Goal: Communication & Community: Answer question/provide support

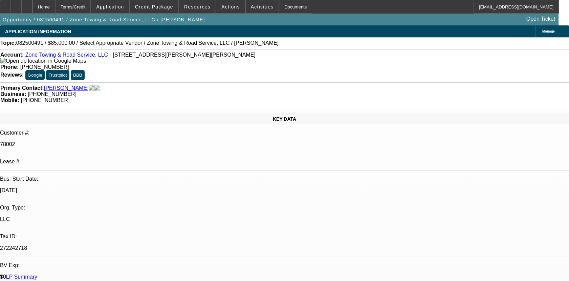
select select "0"
select select "2"
select select "0.1"
select select "4"
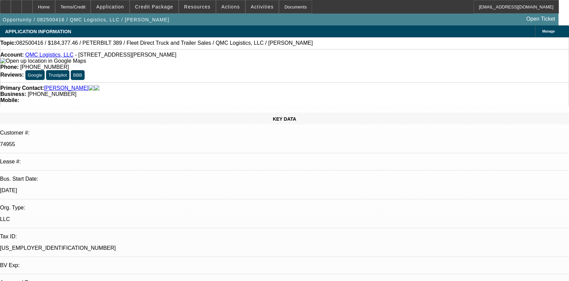
select select "0"
select select "2"
select select "0"
select select "6"
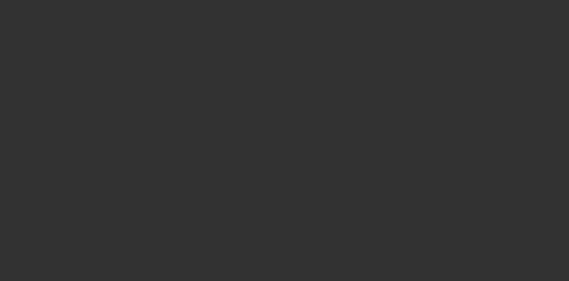
select select "0"
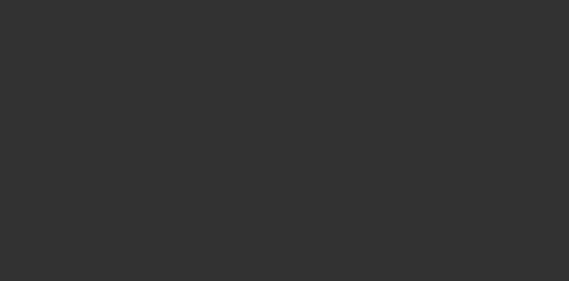
select select "0"
select select "1"
select select "3"
select select "6"
select select "1"
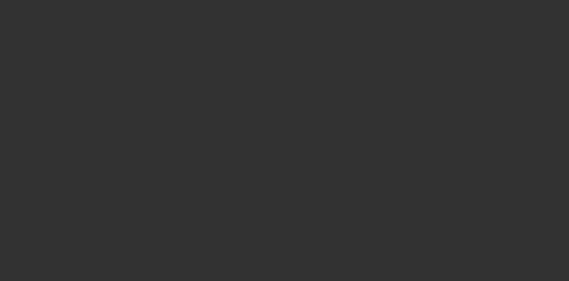
select select "3"
select select "6"
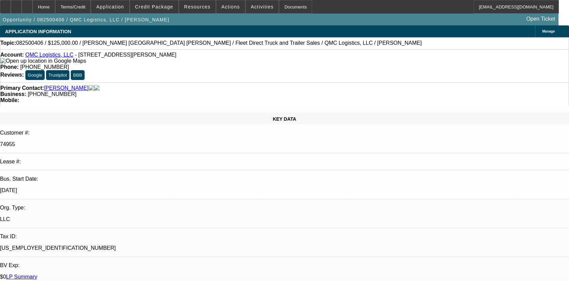
select select "0"
select select "3"
select select "0"
select select "6"
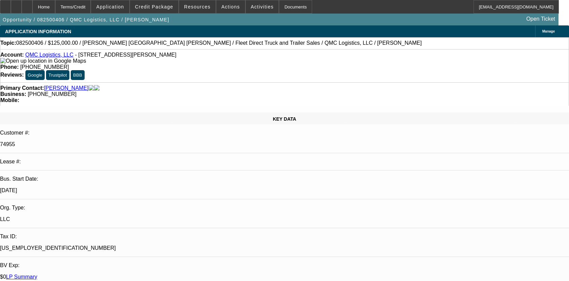
select select "0"
select select "3"
select select "0"
select select "6"
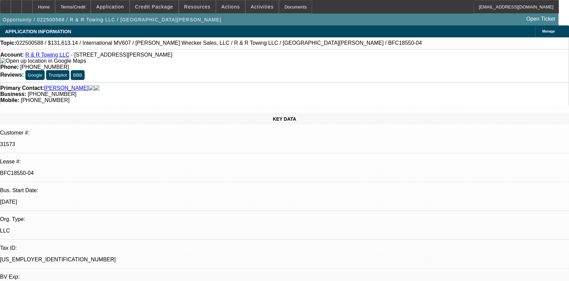
select select "0"
select select "2"
select select "0"
select select "6"
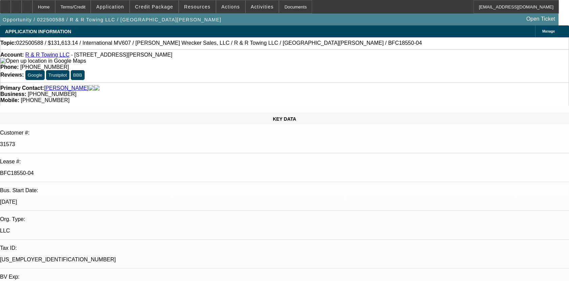
select select "0"
select select "6"
select select "0"
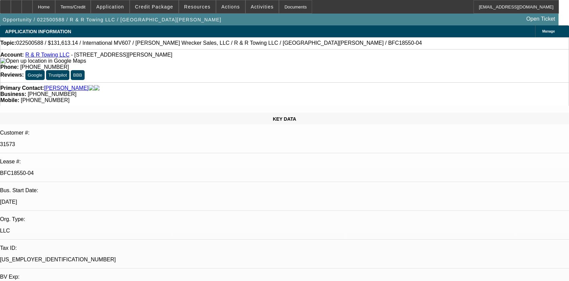
select select "0"
select select "2"
select select "0"
select select "6"
select select "0"
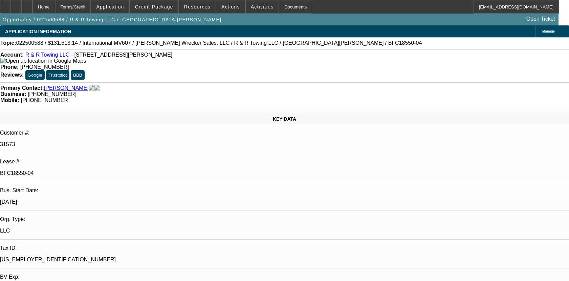
select select "0"
select select "6"
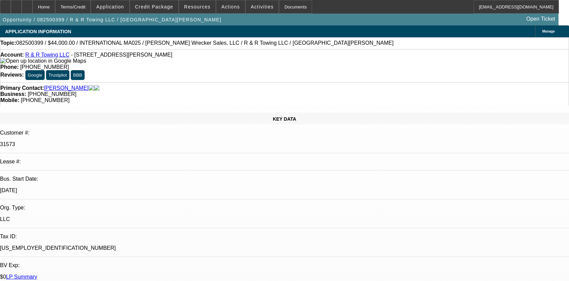
select select "0"
select select "6"
select select "0"
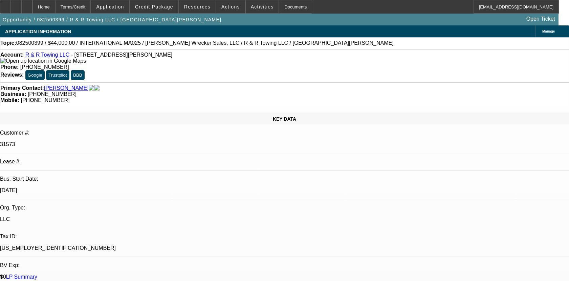
select select "0"
select select "3"
select select "0"
select select "6"
select select "0"
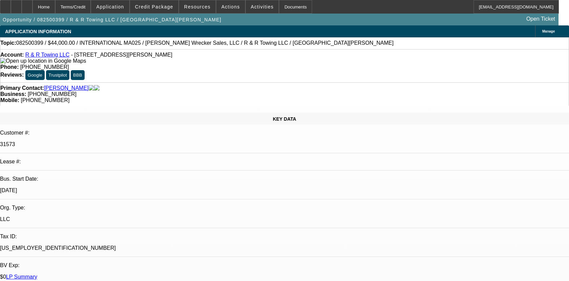
select select "0"
select select "2"
select select "0"
select select "6"
select select "0"
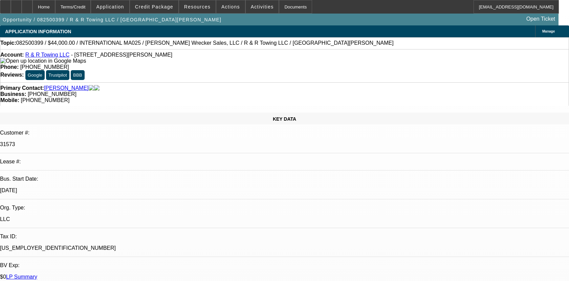
select select "0"
select select "2"
select select "0"
select select "6"
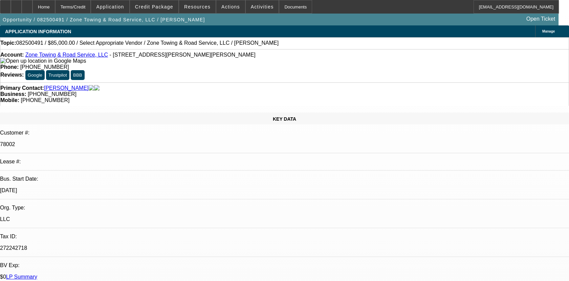
select select "0"
select select "2"
select select "0.1"
select select "1"
select select "2"
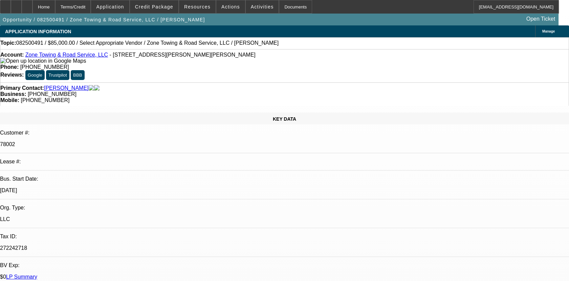
select select "4"
radio input "false"
radio input "true"
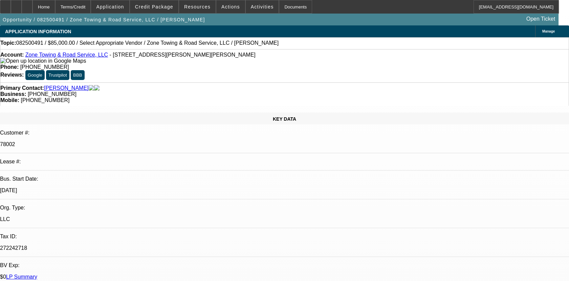
scroll to position [15, 0]
type textarea "02- DISCOUNTED TO FINPAC /03 & 04 ARE SOLD DEALS NO HISTORY WITH BEACON FUNDING…"
radio input "true"
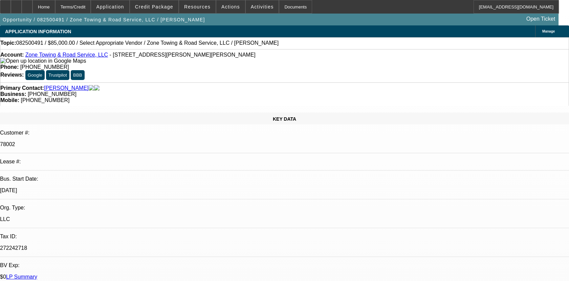
scroll to position [0, 0]
type textarea "02- DISCOUNTED TO FINPAC /03 & 04 ARE SOLD DEALS NO HISTORY WITH BEACON/05- ACT…"
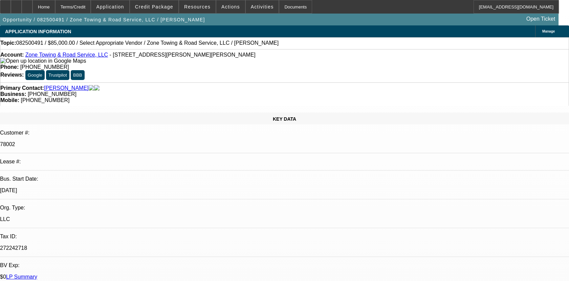
radio input "false"
radio input "true"
